Goal: Use online tool/utility: Utilize a website feature to perform a specific function

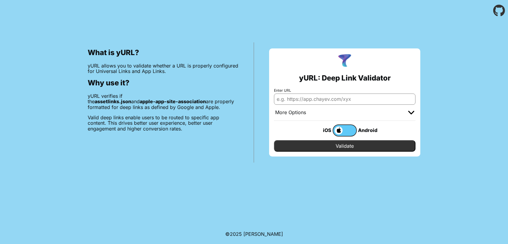
click at [298, 98] on input "Enter URL" at bounding box center [344, 98] width 141 height 11
paste input "[URL][DOMAIN_NAME]"
type input "[URL][DOMAIN_NAME]"
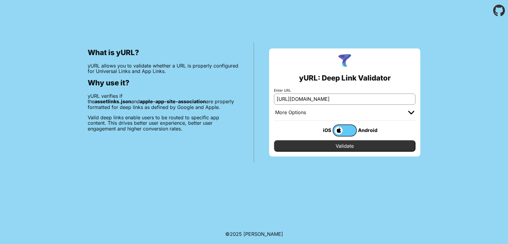
click at [350, 130] on label at bounding box center [344, 130] width 24 height 12
click at [0, 0] on input "checkbox" at bounding box center [0, 0] width 0 height 0
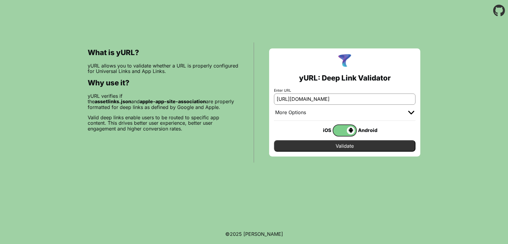
click at [344, 147] on input "Validate" at bounding box center [344, 145] width 141 height 11
click at [301, 98] on input "[URL][DOMAIN_NAME]" at bounding box center [344, 98] width 141 height 11
paste input "[URL][DOMAIN_NAME]"
type input "[URL][DOMAIN_NAME]"
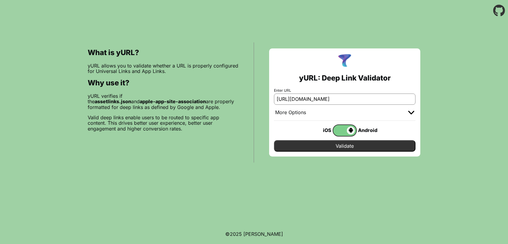
click at [349, 145] on input "Validate" at bounding box center [344, 145] width 141 height 11
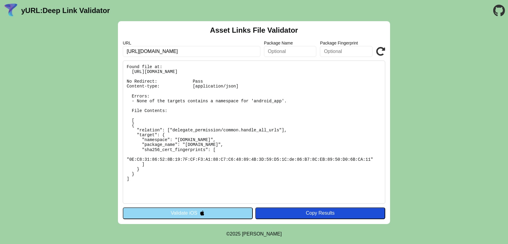
click at [308, 124] on pre "Found file at: https://staging-api.isetan.com.sg/.well-known/assetlinks.json No…" at bounding box center [254, 131] width 262 height 143
click at [214, 178] on pre "Found file at: https://staging-api.isetan.com.sg/.well-known/assetlinks.json No…" at bounding box center [254, 131] width 262 height 143
click at [214, 53] on input "[URL][DOMAIN_NAME]" at bounding box center [191, 51] width 137 height 11
paste input "[URL][DOMAIN_NAME]"
type input "[URL][DOMAIN_NAME]"
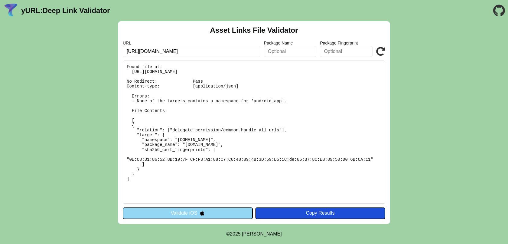
click at [382, 56] on div "URL https://staging-api.isetan.com.sg/.well-known/assetlinks.json Package Name …" at bounding box center [254, 48] width 262 height 16
click at [381, 50] on icon at bounding box center [380, 51] width 9 height 9
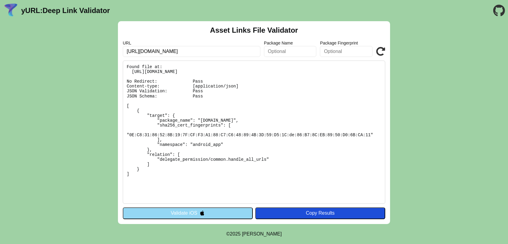
click at [333, 214] on div "Copy Results" at bounding box center [320, 212] width 124 height 5
